Goal: Information Seeking & Learning: Learn about a topic

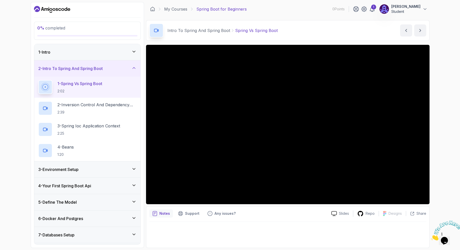
click at [371, 5] on div "1 [PERSON_NAME] Student" at bounding box center [390, 9] width 75 height 10
click at [373, 8] on div "1" at bounding box center [373, 7] width 5 height 5
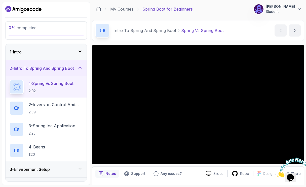
click at [61, 55] on div "1 - Intro" at bounding box center [46, 52] width 81 height 16
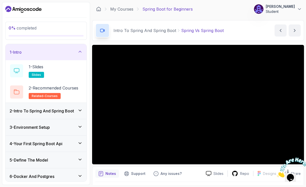
click at [61, 55] on div "1 - Intro" at bounding box center [46, 52] width 81 height 16
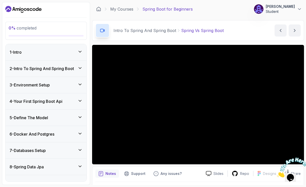
click at [298, 157] on div at bounding box center [290, 167] width 27 height 20
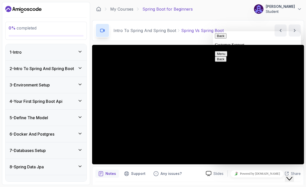
click at [220, 39] on button "Back" at bounding box center [221, 35] width 12 height 5
click at [293, 177] on icon "$i18n('chat', 'chat_widget')" at bounding box center [290, 179] width 6 height 4
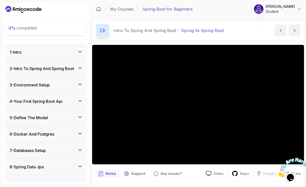
click at [277, 174] on icon "Close" at bounding box center [277, 176] width 0 height 4
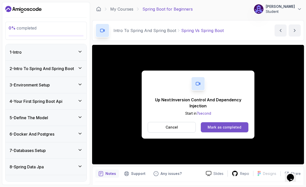
click at [218, 126] on div "Mark as completed" at bounding box center [225, 127] width 34 height 5
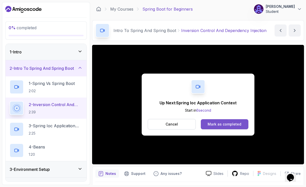
click at [214, 122] on div "Mark as completed" at bounding box center [225, 124] width 34 height 5
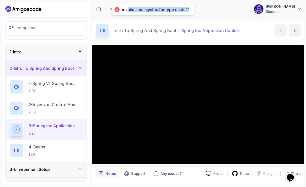
drag, startPoint x: 127, startPoint y: 12, endPoint x: 191, endPoint y: 12, distance: 64.0
click at [191, 12] on div "invalid input syntax for type uuid: """ at bounding box center [153, 9] width 82 height 11
click at [191, 10] on div "invalid input syntax for type uuid: """ at bounding box center [153, 9] width 82 height 11
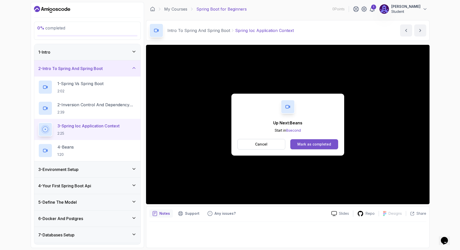
click at [309, 144] on div "Mark as completed" at bounding box center [314, 144] width 34 height 5
